Goal: Transaction & Acquisition: Download file/media

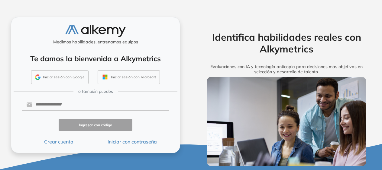
click at [132, 142] on button "Iniciar con contraseña" at bounding box center [132, 141] width 74 height 7
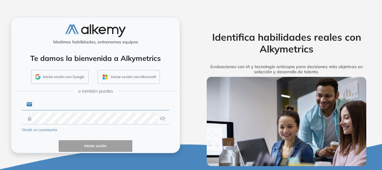
click at [69, 99] on input "text" at bounding box center [100, 104] width 137 height 11
click at [53, 107] on input "text" at bounding box center [100, 104] width 137 height 11
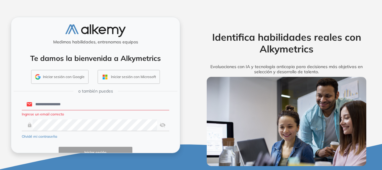
type input "**********"
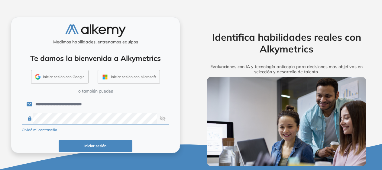
click at [81, 147] on button "Iniciar sesión" at bounding box center [96, 146] width 74 height 12
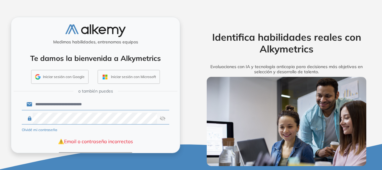
click at [161, 120] on img at bounding box center [162, 118] width 6 height 11
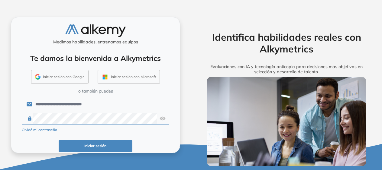
click at [80, 146] on button "Iniciar sesión" at bounding box center [96, 146] width 74 height 12
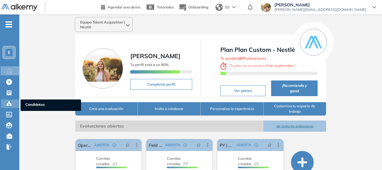
click at [9, 101] on icon at bounding box center [9, 104] width 6 height 6
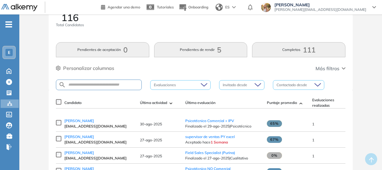
scroll to position [39, 0]
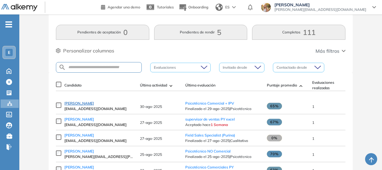
click at [77, 106] on span "Esteban Martorello" at bounding box center [79, 103] width 30 height 5
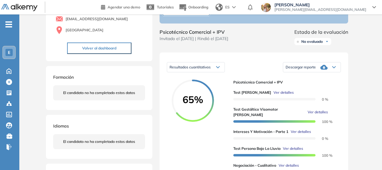
scroll to position [55, 0]
click at [305, 70] on span "Descargar reporte" at bounding box center [300, 67] width 30 height 5
click at [307, 77] on li "Descargar informe completo" at bounding box center [308, 74] width 45 height 6
